Goal: Transaction & Acquisition: Purchase product/service

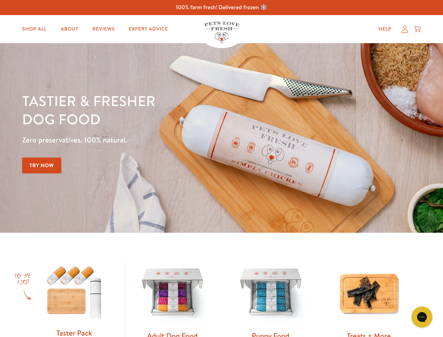
click at [221, 168] on div "Tastier & fresher dog food Zero preservatives. 100% natural. Try Now" at bounding box center [155, 138] width 266 height 93
click at [422, 317] on icon "Gorgias live chat" at bounding box center [422, 316] width 7 height 7
